Goal: Transaction & Acquisition: Purchase product/service

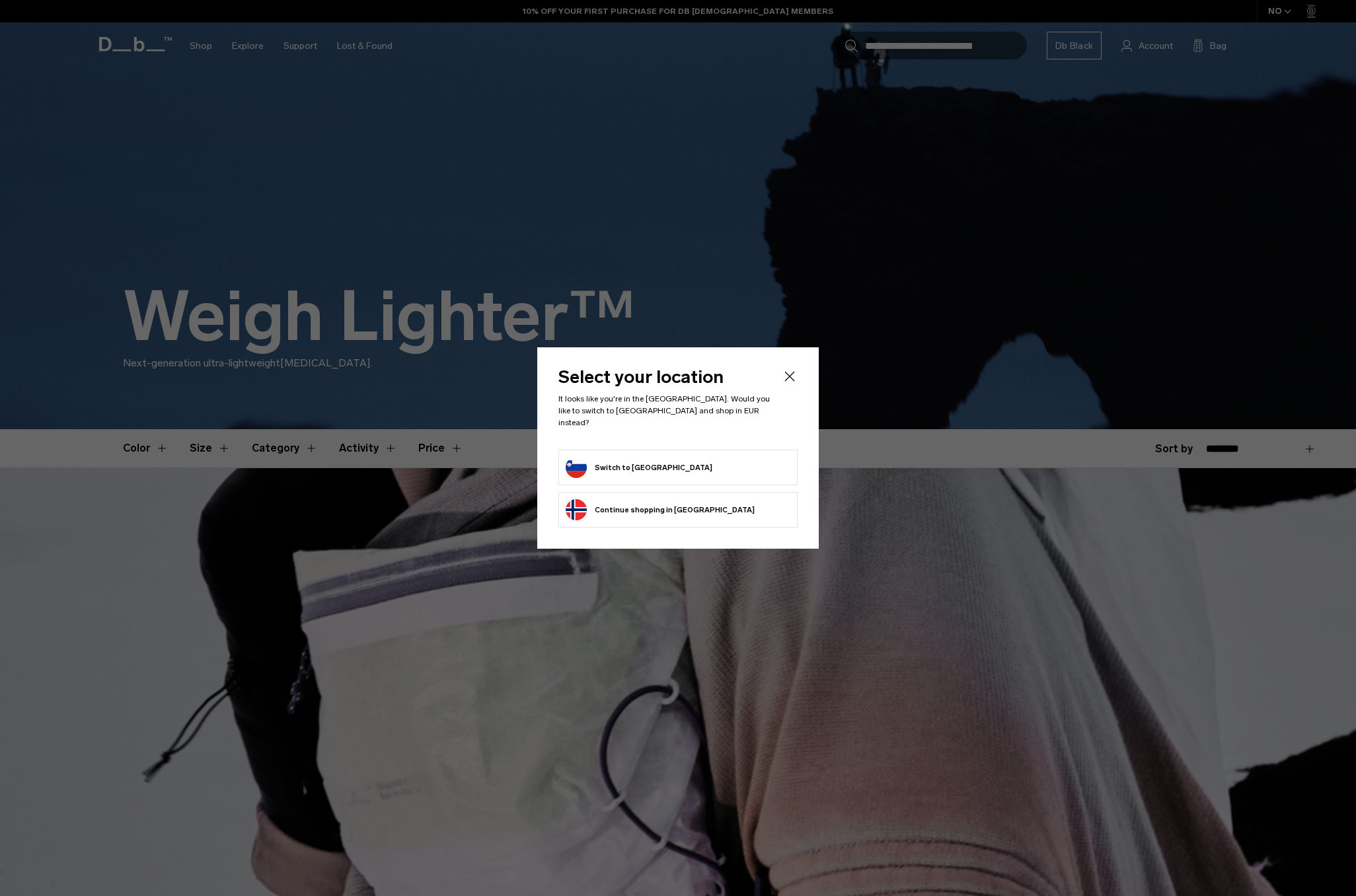
click at [793, 378] on icon "Close" at bounding box center [789, 377] width 15 height 15
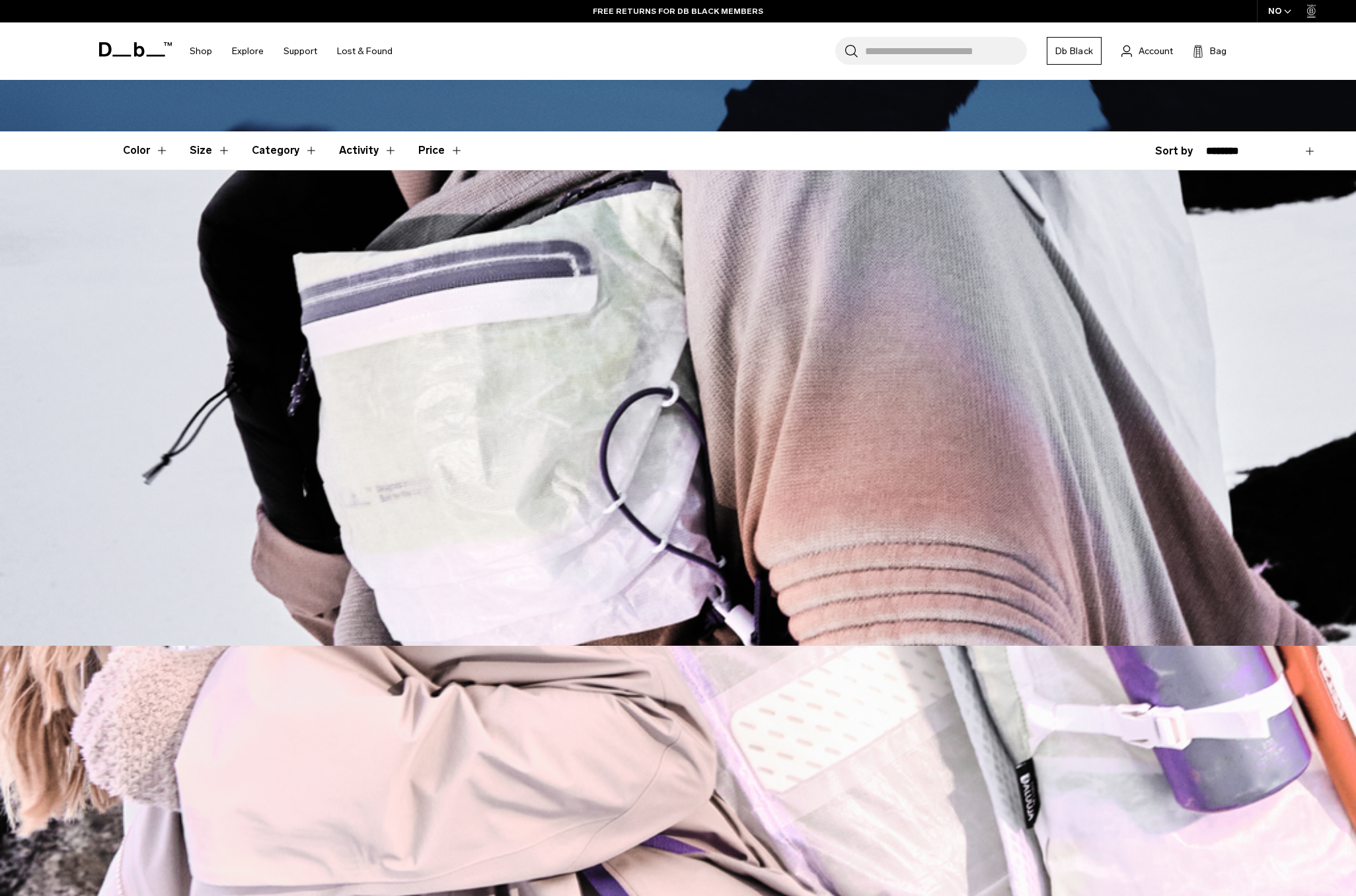
scroll to position [135, 0]
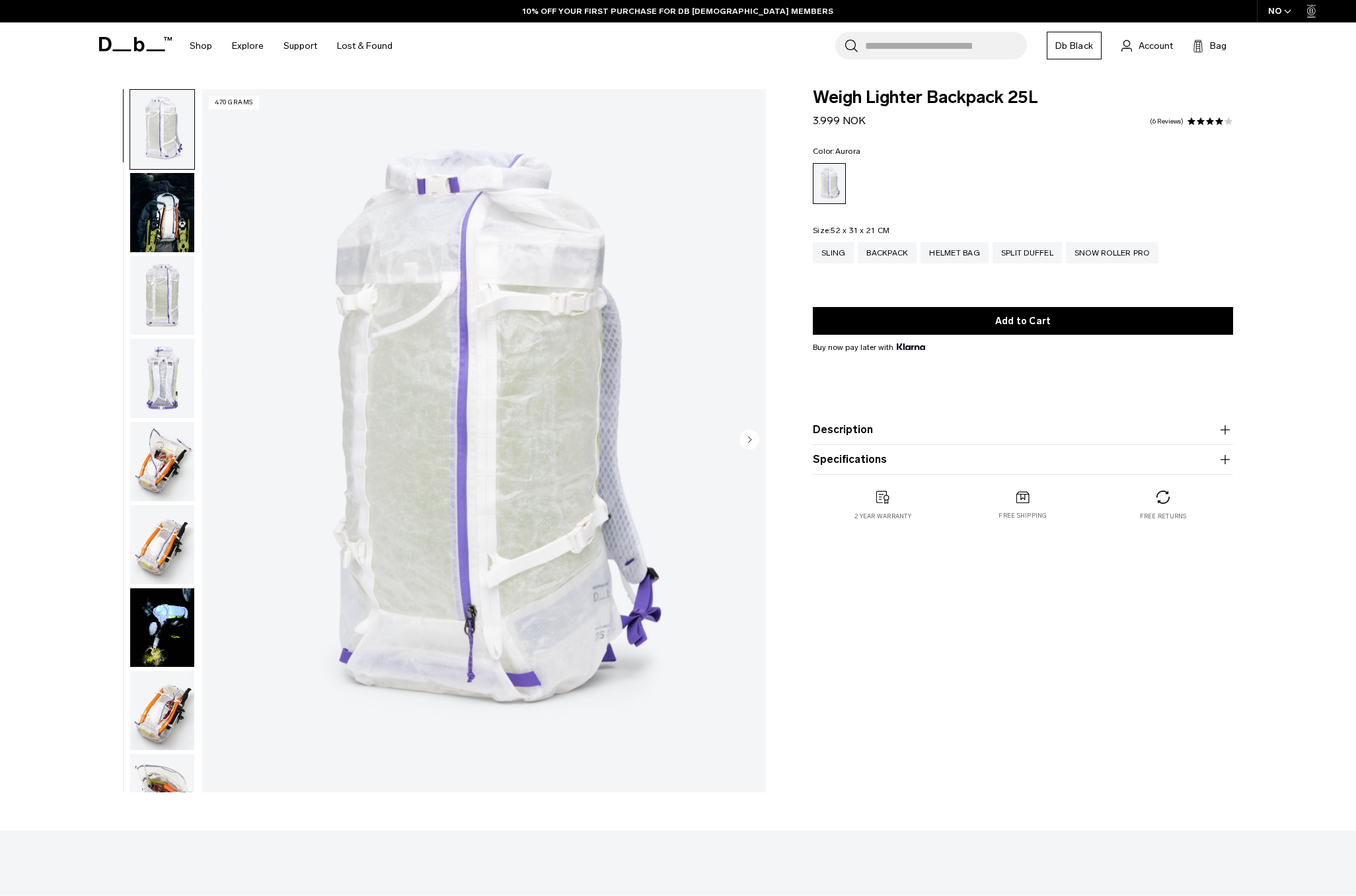
click at [150, 220] on img "button" at bounding box center [162, 213] width 65 height 79
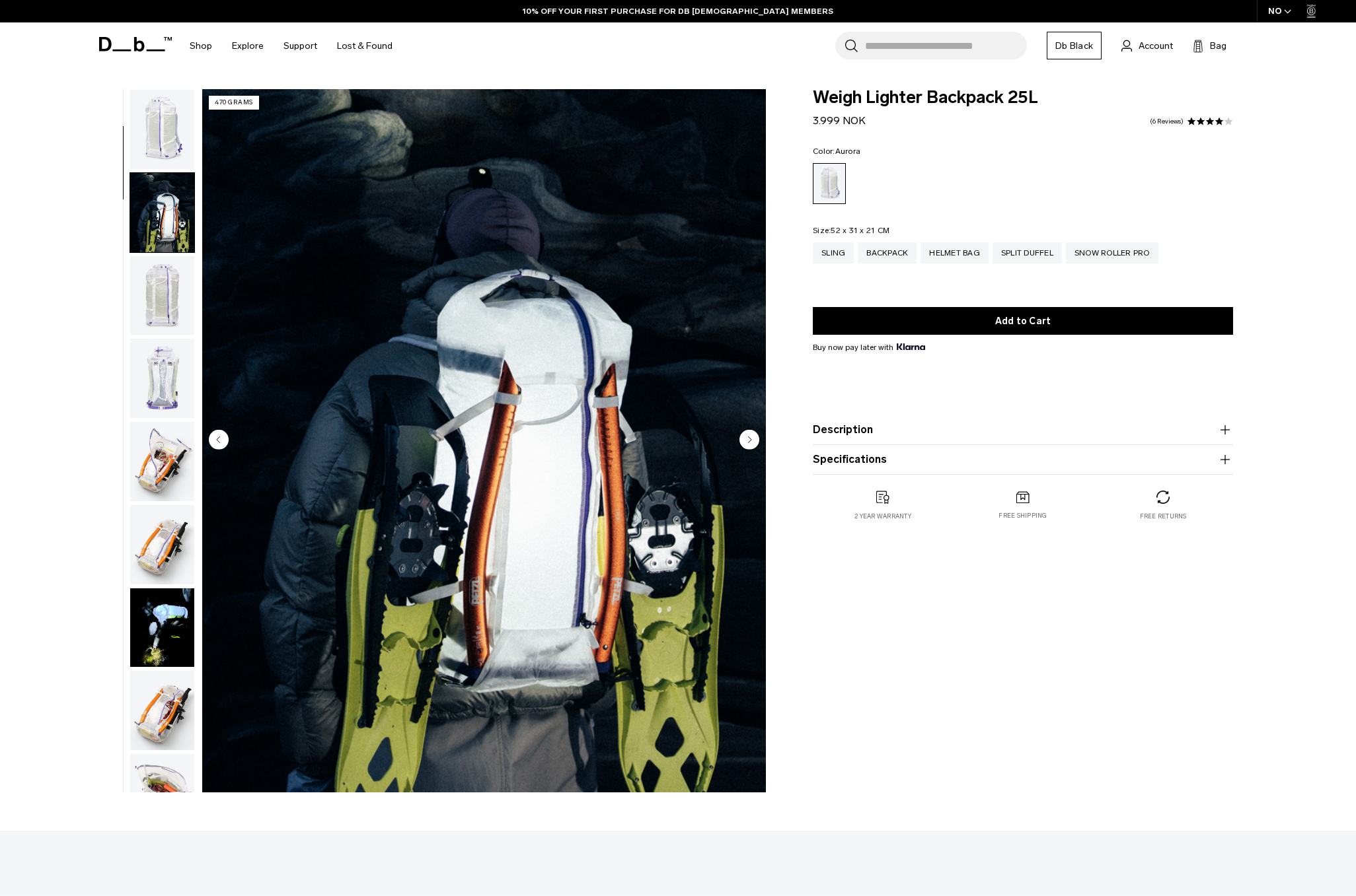
scroll to position [83, 0]
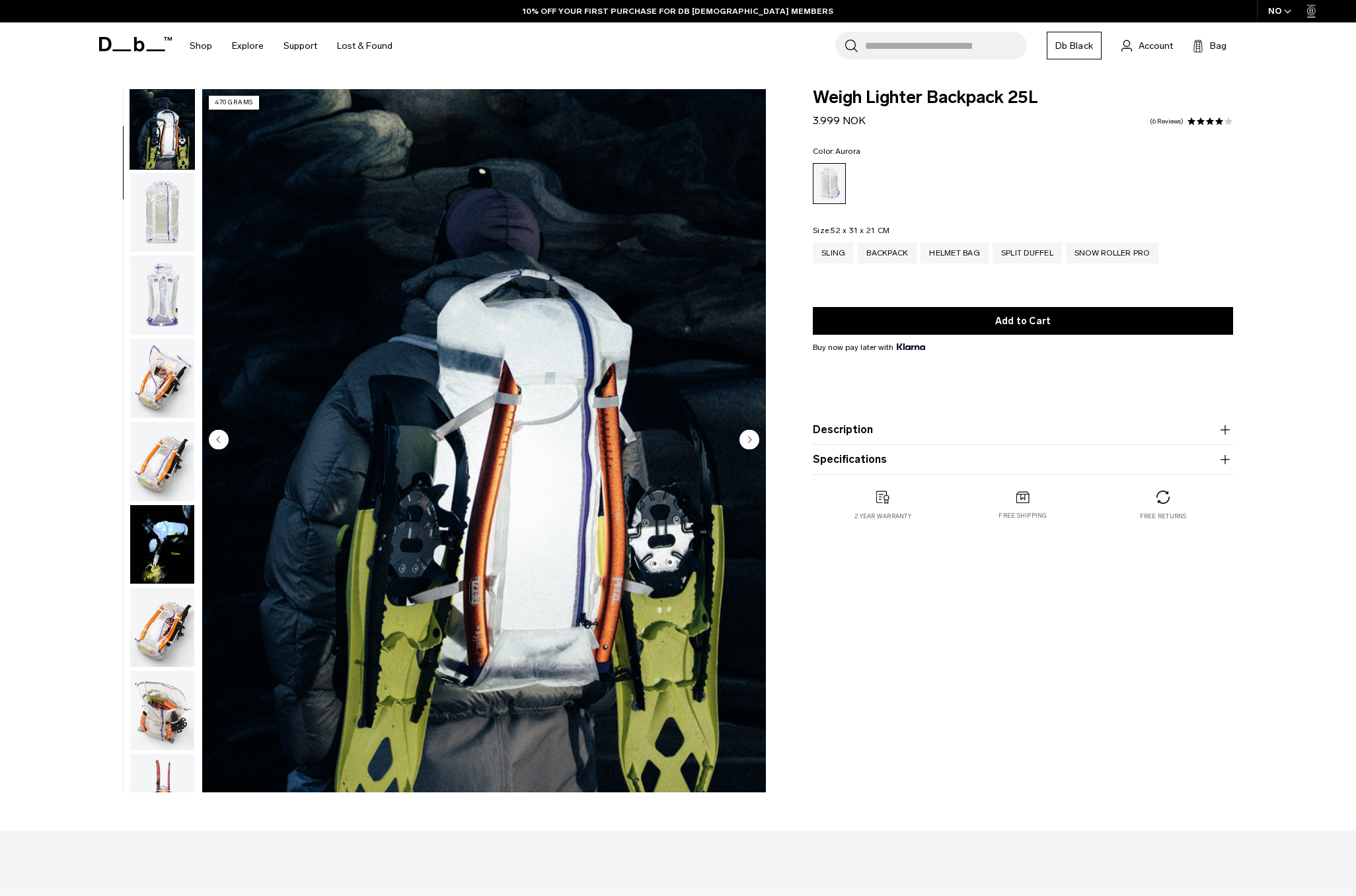
click at [154, 289] on img "button" at bounding box center [162, 295] width 65 height 79
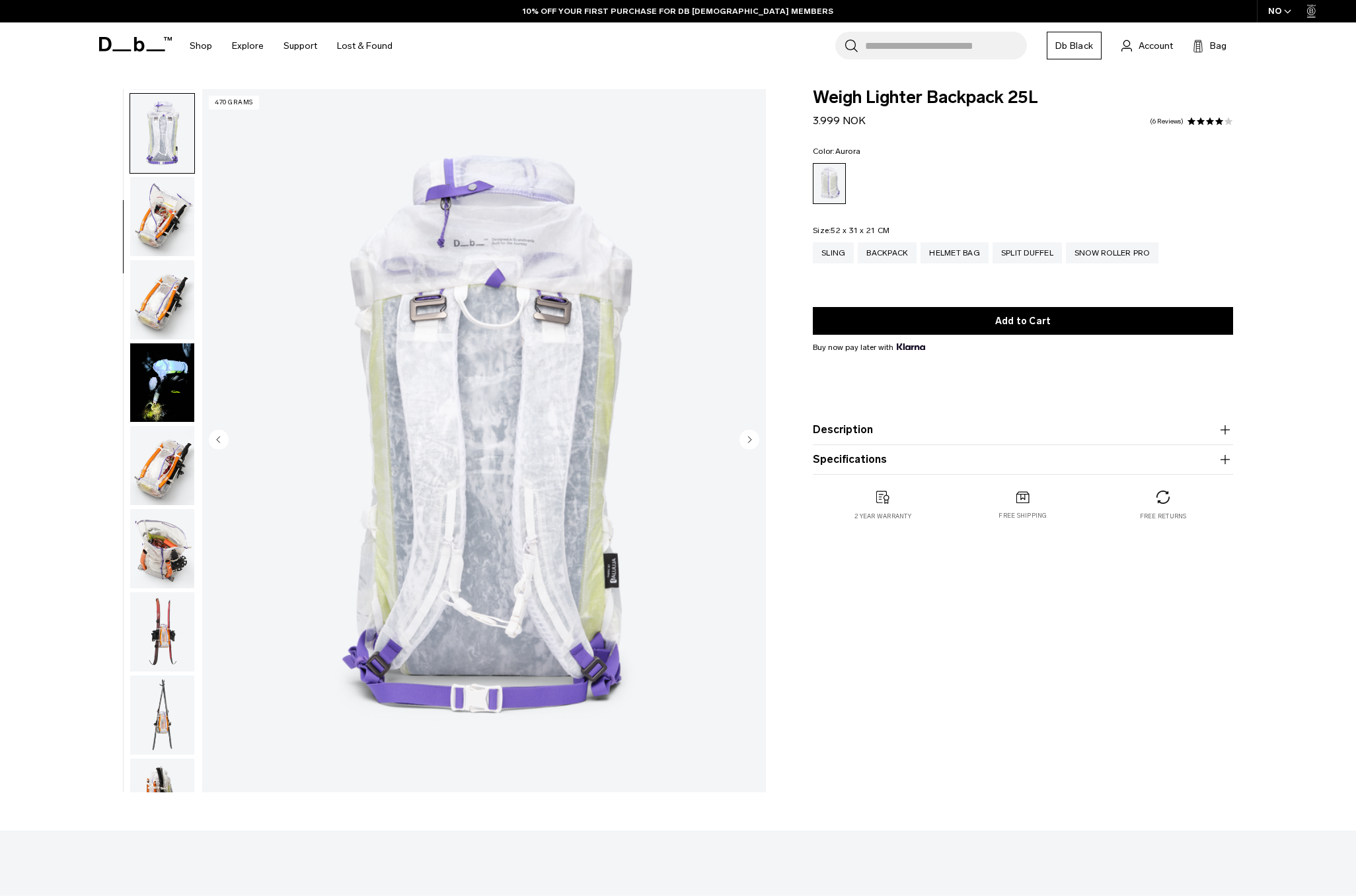
scroll to position [249, 0]
click at [166, 302] on img "button" at bounding box center [162, 296] width 65 height 79
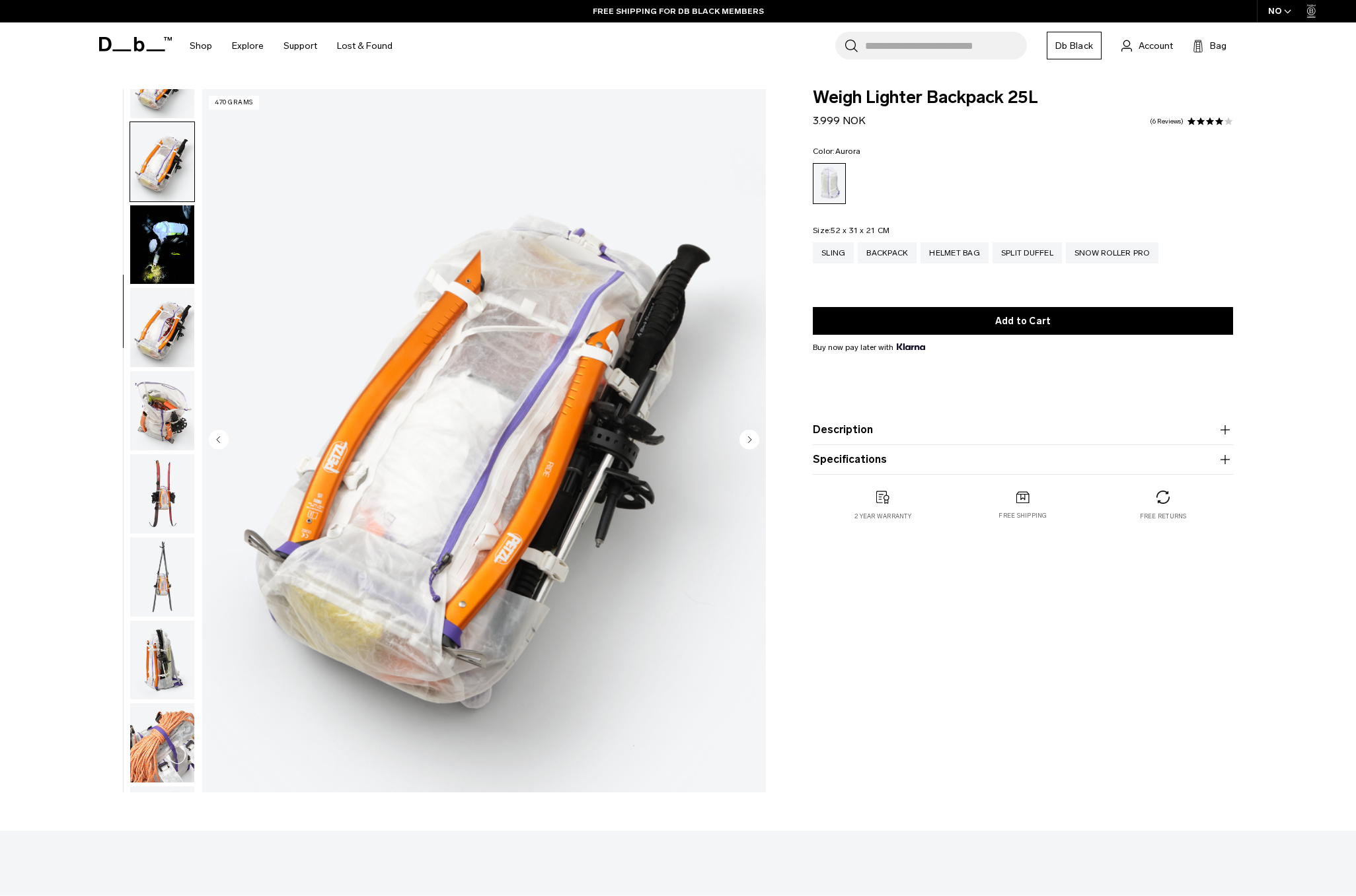
scroll to position [415, 0]
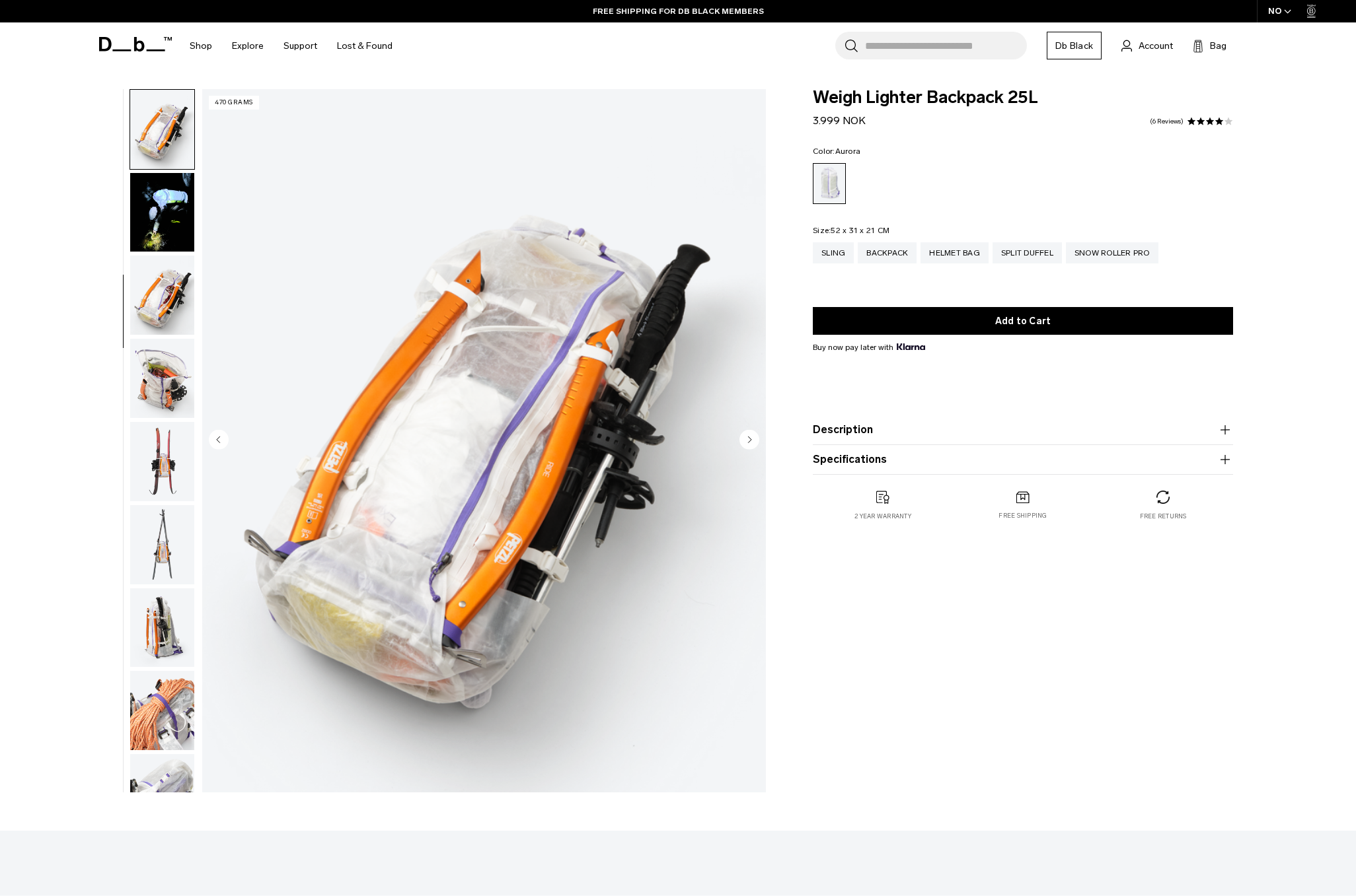
click at [173, 370] on img "button" at bounding box center [162, 379] width 65 height 79
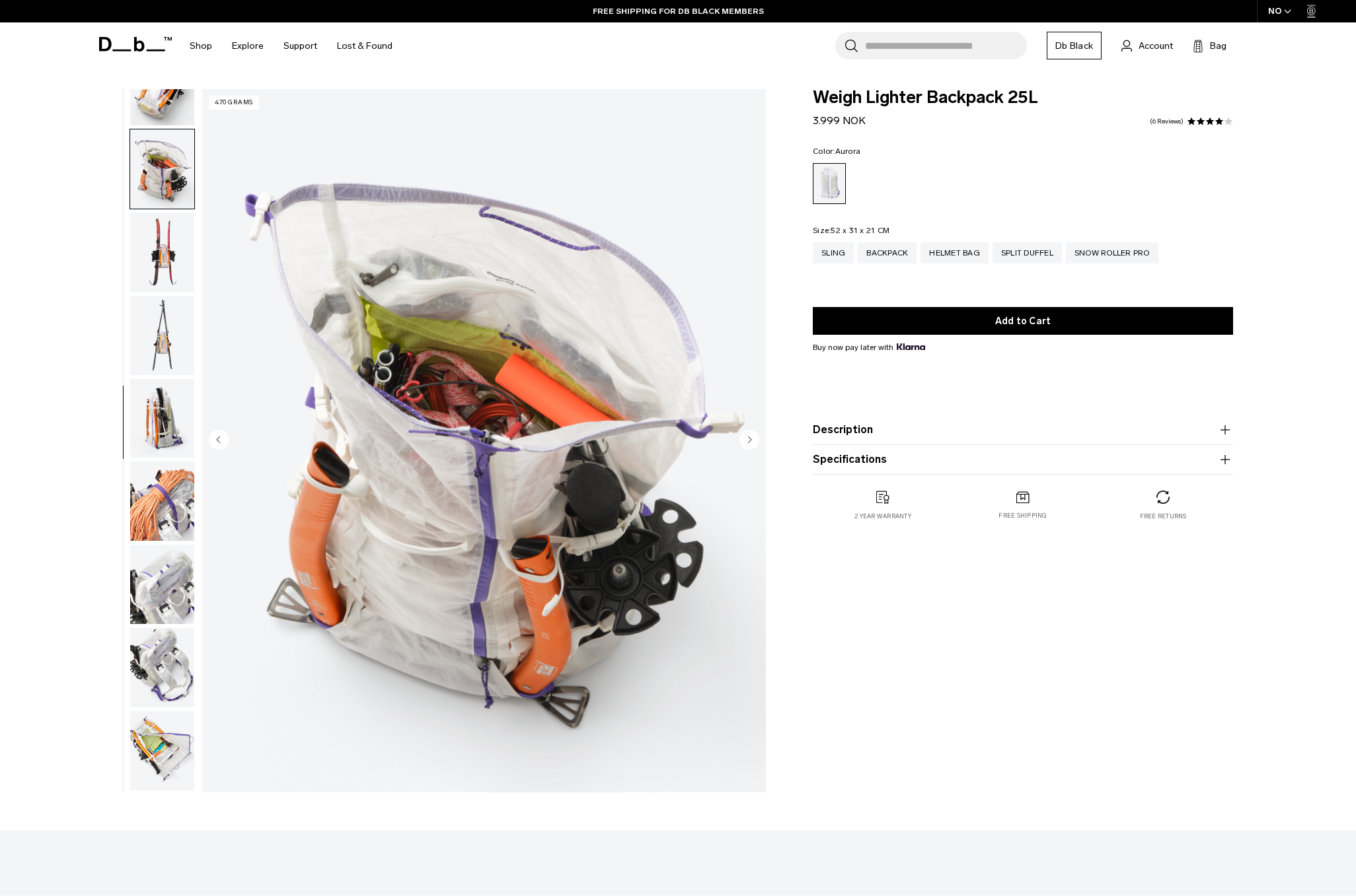
scroll to position [665, 0]
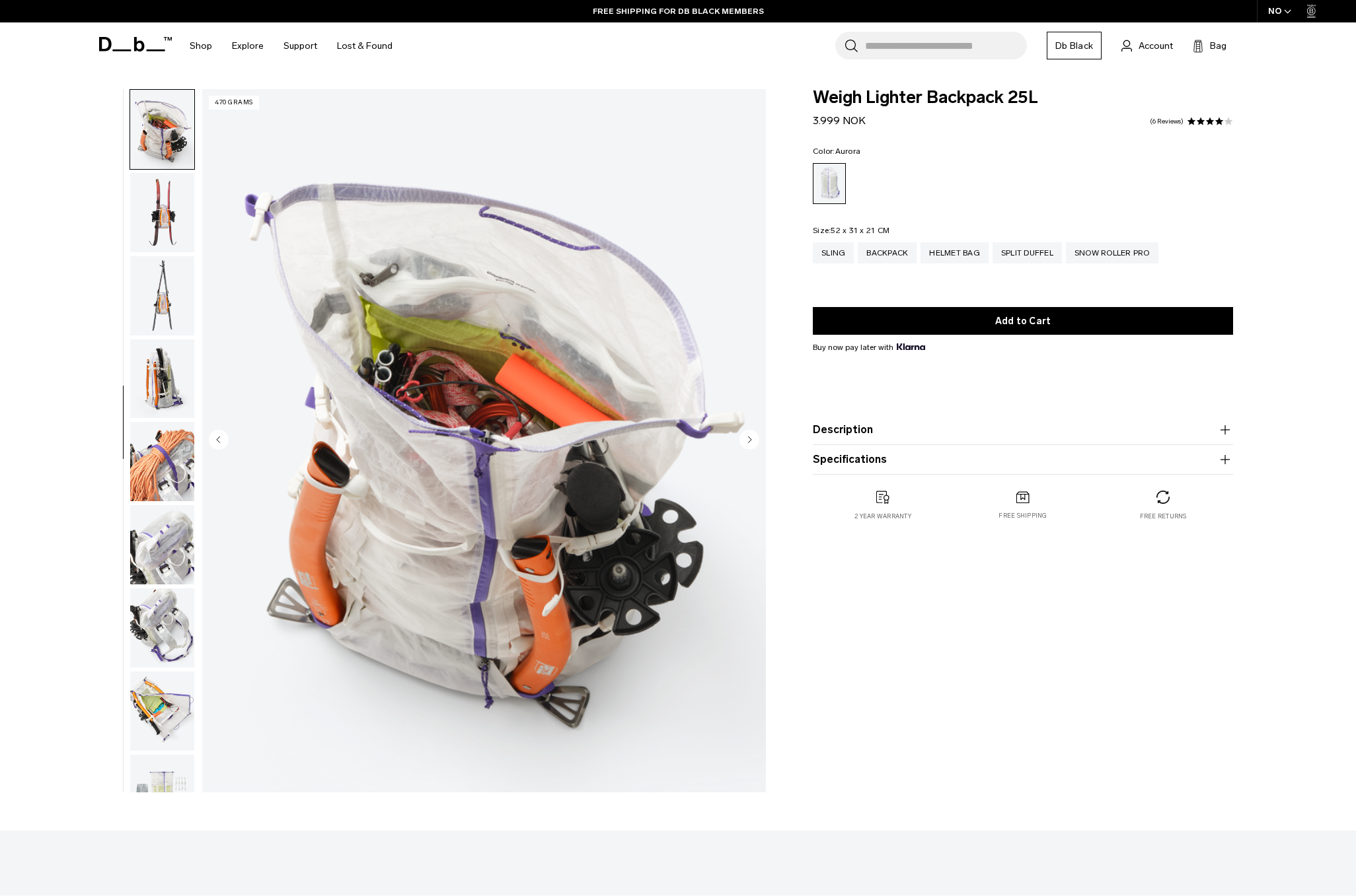
click at [177, 451] on img "button" at bounding box center [162, 461] width 65 height 79
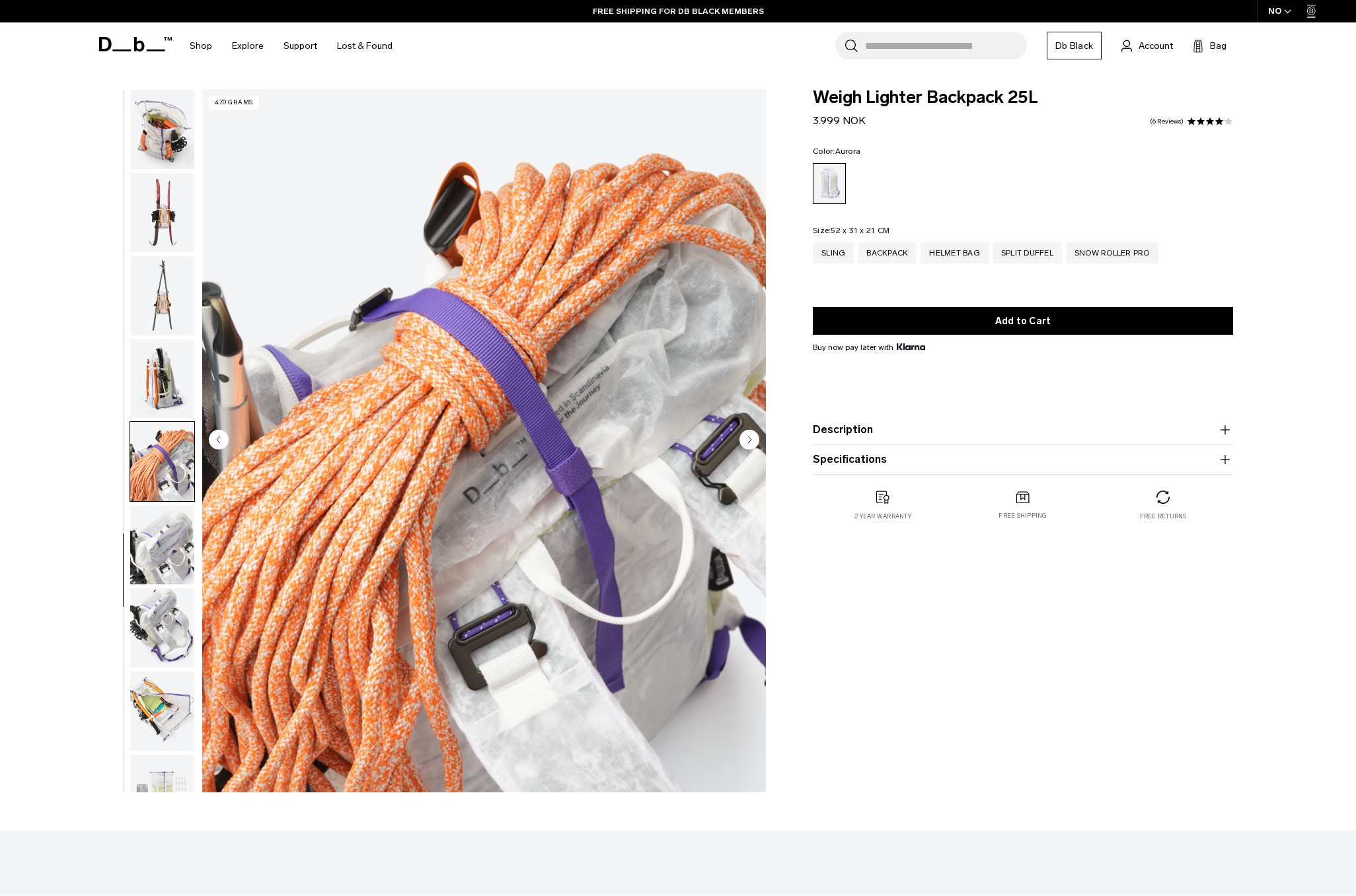
scroll to position [789, 0]
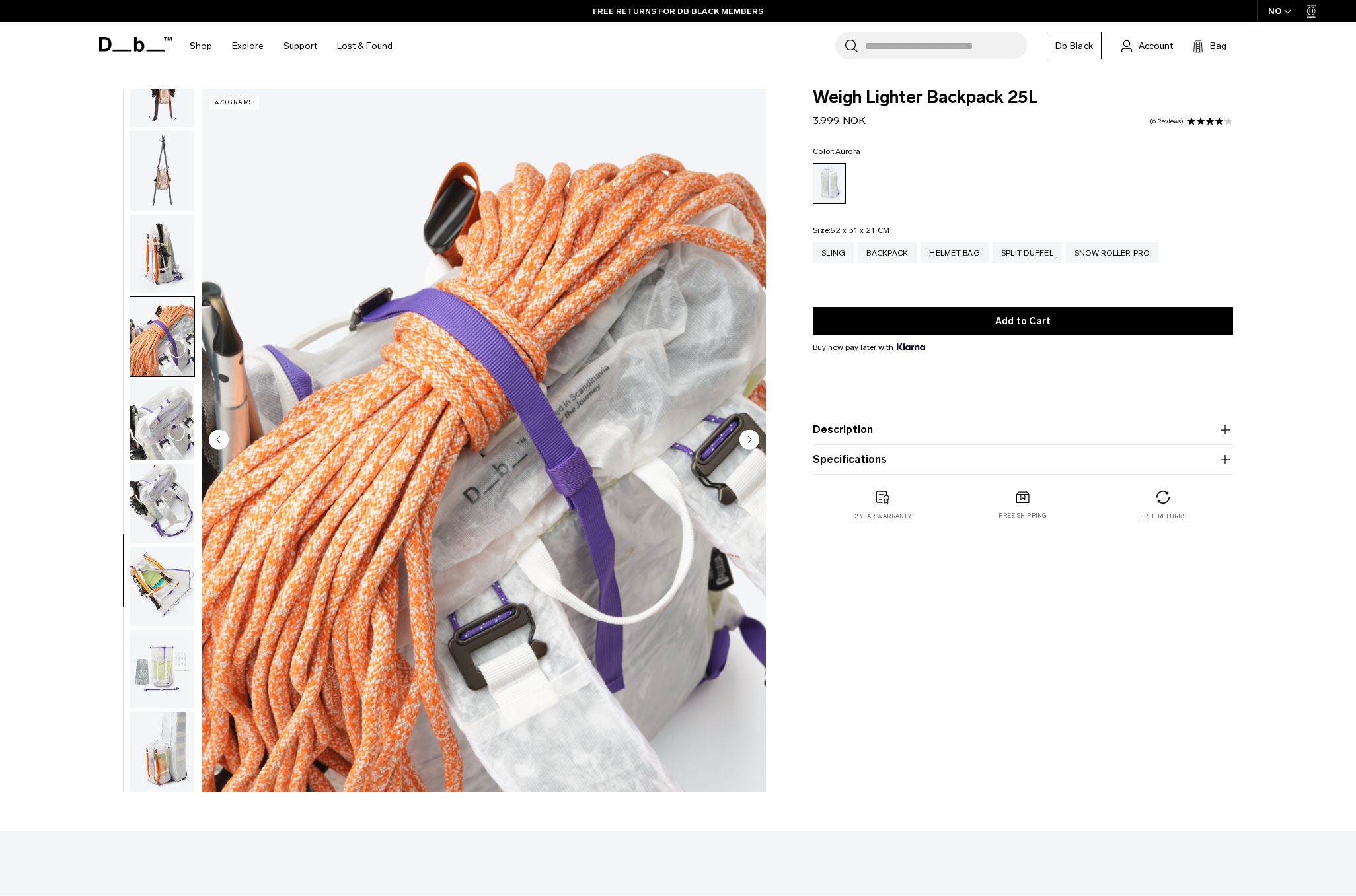
click at [170, 499] on img "button" at bounding box center [162, 503] width 65 height 79
